Goal: Task Accomplishment & Management: Use online tool/utility

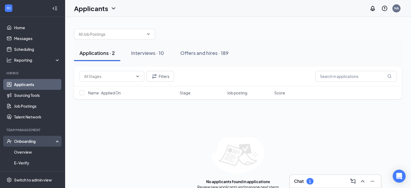
click at [35, 137] on div "Onboarding" at bounding box center [32, 141] width 65 height 11
click at [38, 142] on div "Onboarding" at bounding box center [35, 140] width 42 height 5
click at [33, 161] on link "E-Verify" at bounding box center [37, 162] width 46 height 11
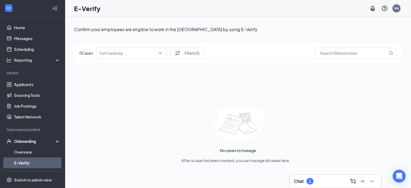
click at [41, 140] on div "Onboarding" at bounding box center [35, 140] width 42 height 5
click at [40, 141] on div "Onboarding" at bounding box center [35, 140] width 42 height 5
click at [35, 152] on link "Overview" at bounding box center [37, 151] width 46 height 11
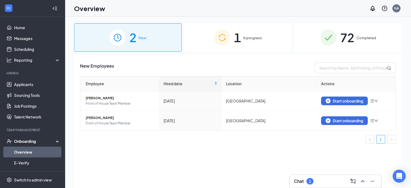
click at [226, 32] on img at bounding box center [222, 37] width 16 height 16
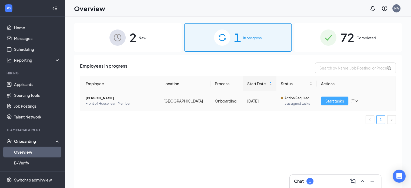
click at [330, 100] on span "Start tasks" at bounding box center [334, 101] width 19 height 6
